Goal: Navigation & Orientation: Find specific page/section

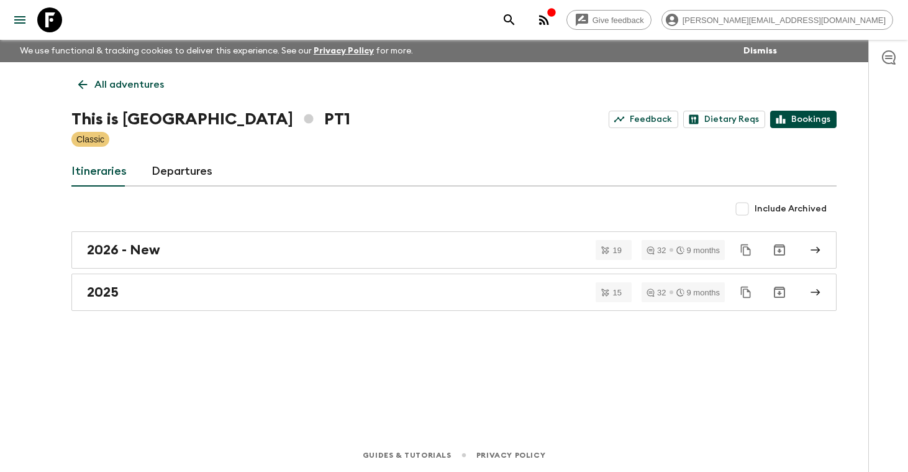
click at [802, 117] on link "Bookings" at bounding box center [804, 119] width 66 height 17
click at [154, 82] on p "All adventures" at bounding box center [129, 84] width 70 height 15
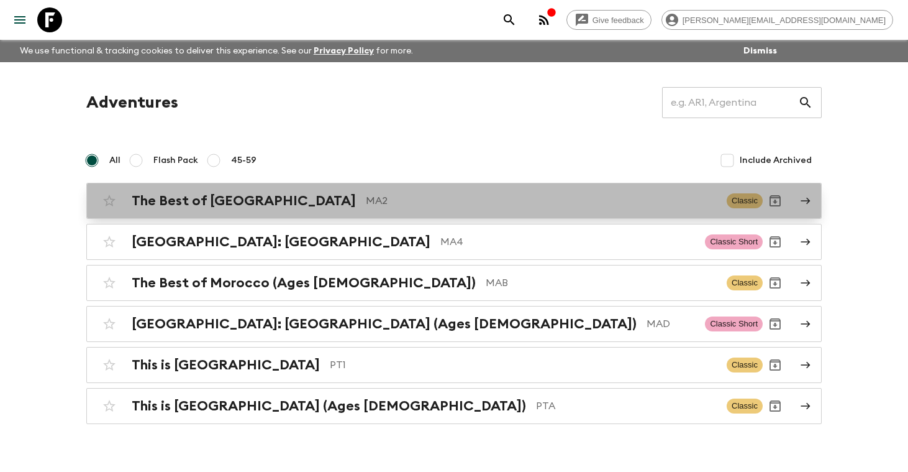
click at [157, 194] on h2 "The Best of [GEOGRAPHIC_DATA]" at bounding box center [244, 201] width 224 height 16
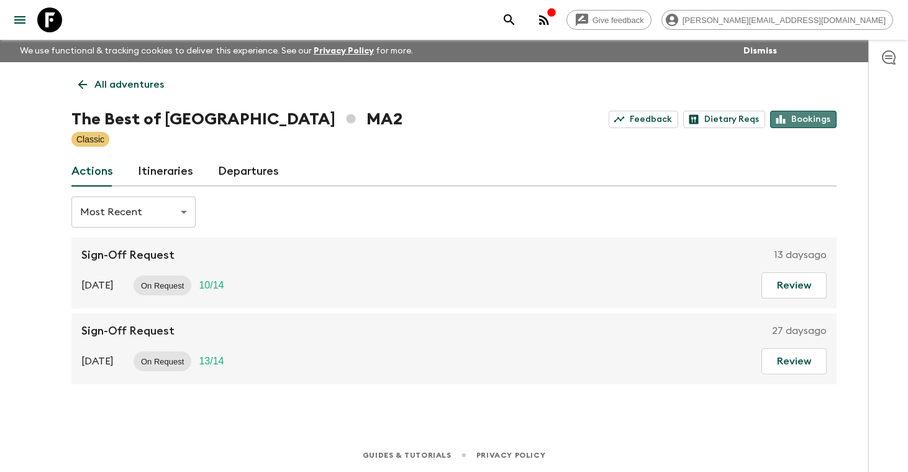
click at [811, 119] on link "Bookings" at bounding box center [804, 119] width 66 height 17
click at [121, 85] on p "All adventures" at bounding box center [129, 84] width 70 height 15
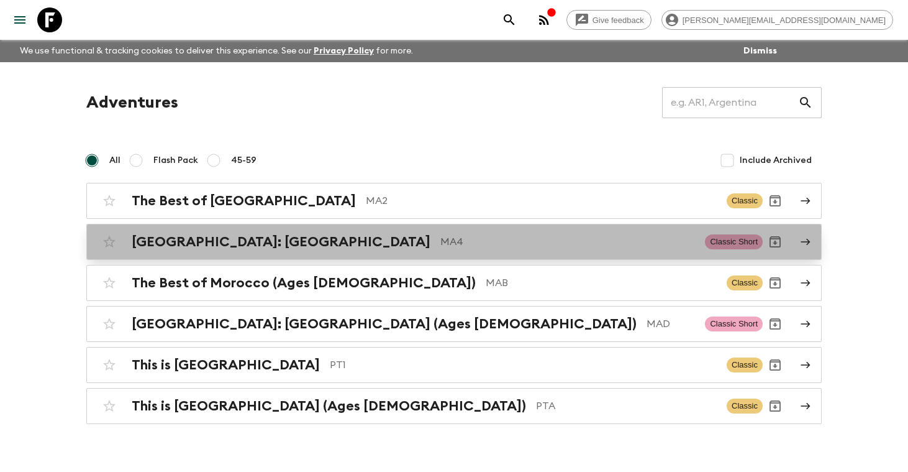
click at [185, 244] on h2 "[GEOGRAPHIC_DATA]: [GEOGRAPHIC_DATA]" at bounding box center [281, 242] width 299 height 16
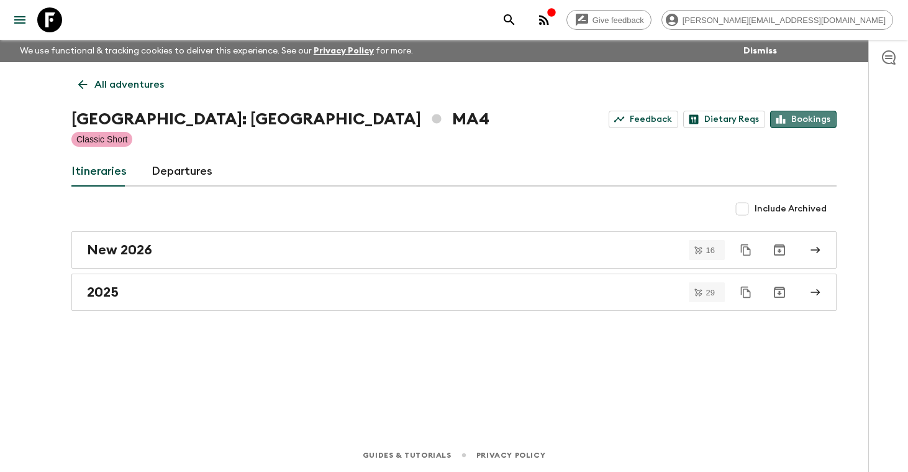
click at [810, 121] on link "Bookings" at bounding box center [804, 119] width 66 height 17
